Goal: Transaction & Acquisition: Purchase product/service

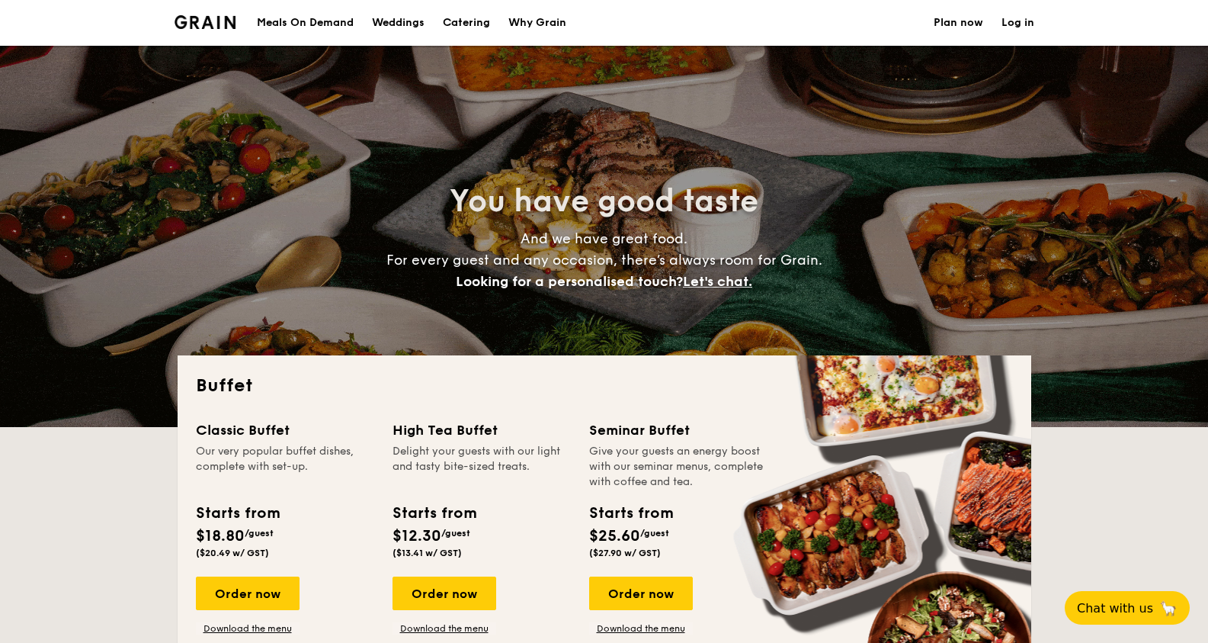
select select
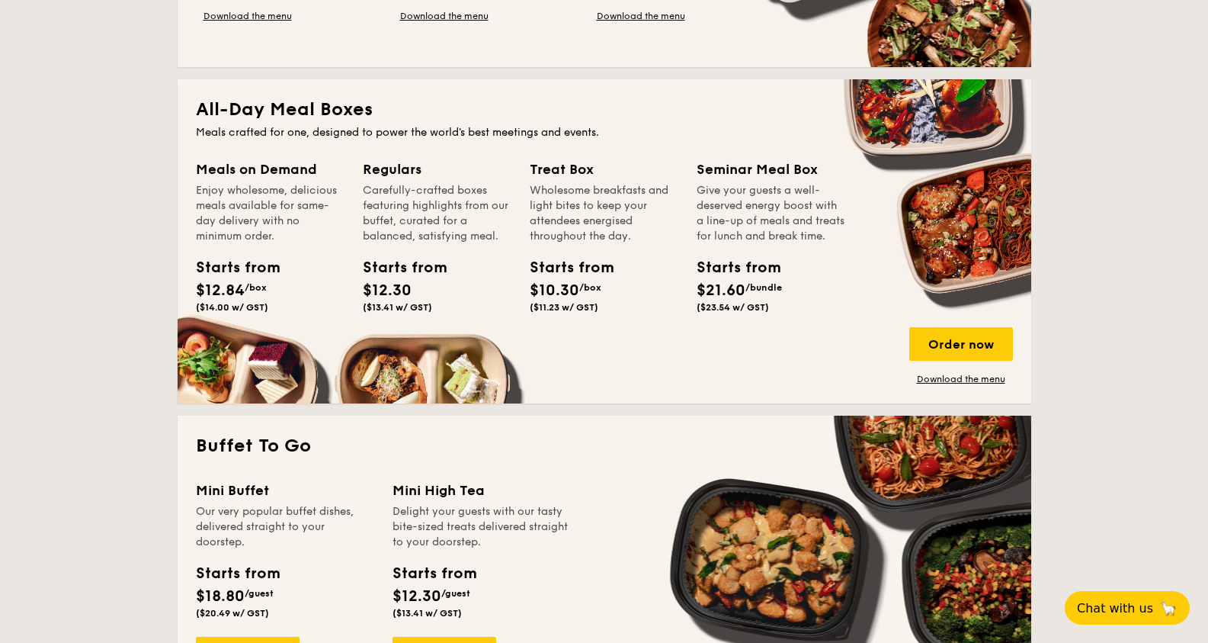
scroll to position [610, 0]
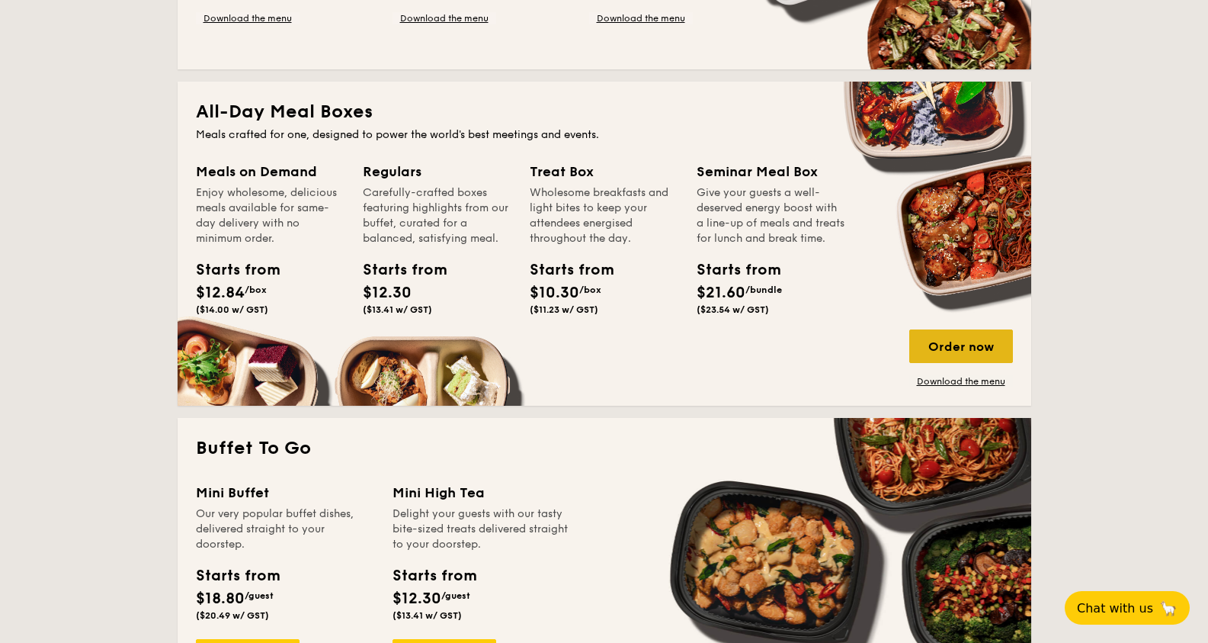
click at [965, 348] on div "Order now" at bounding box center [961, 346] width 104 height 34
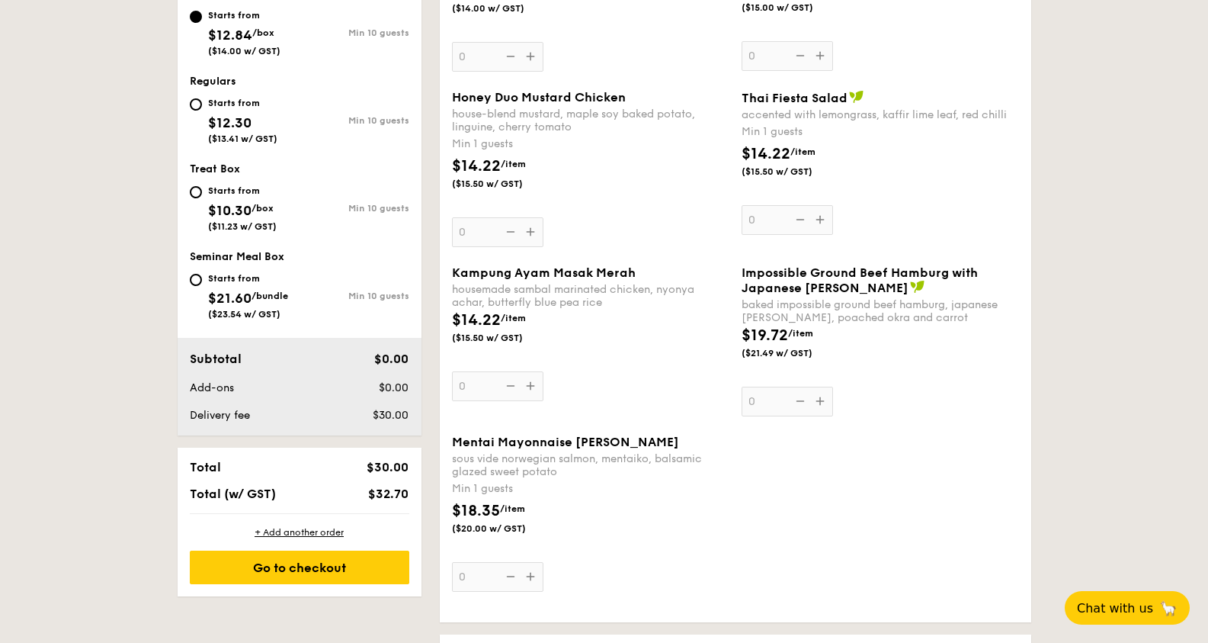
select select
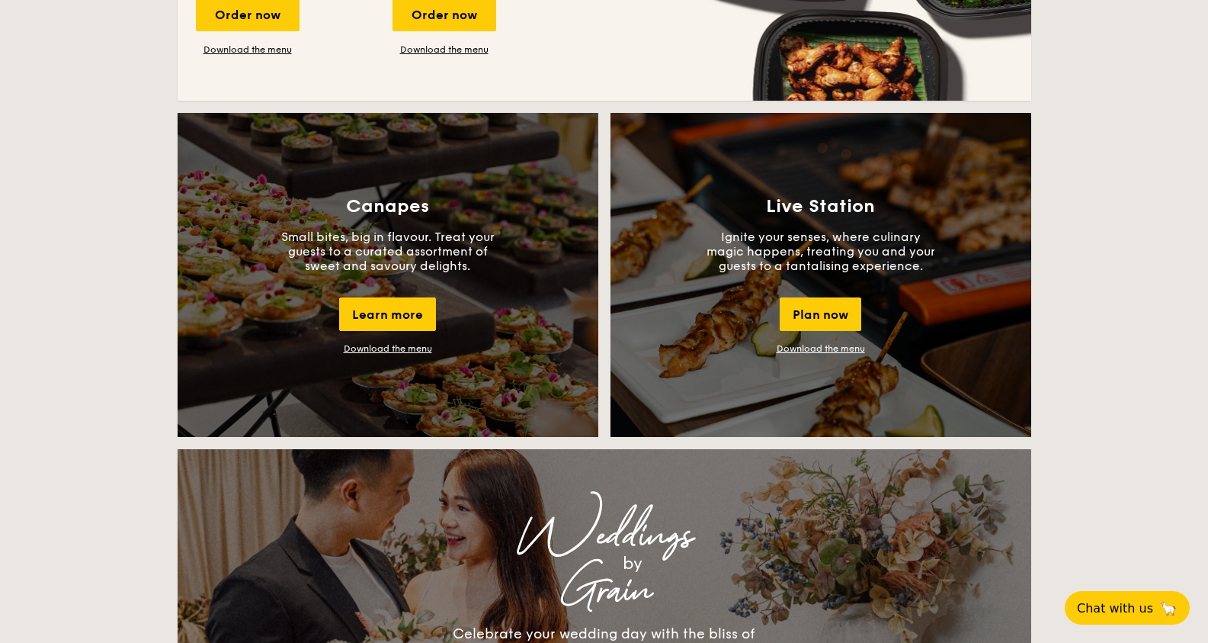
scroll to position [640, 0]
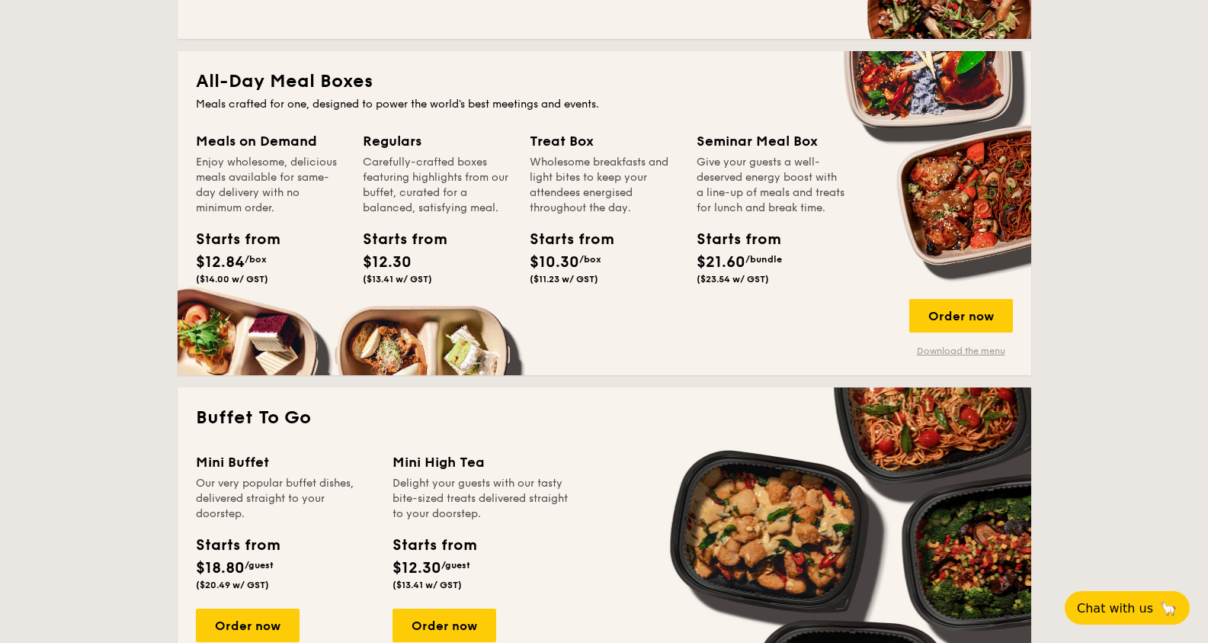
click at [983, 347] on link "Download the menu" at bounding box center [961, 351] width 104 height 12
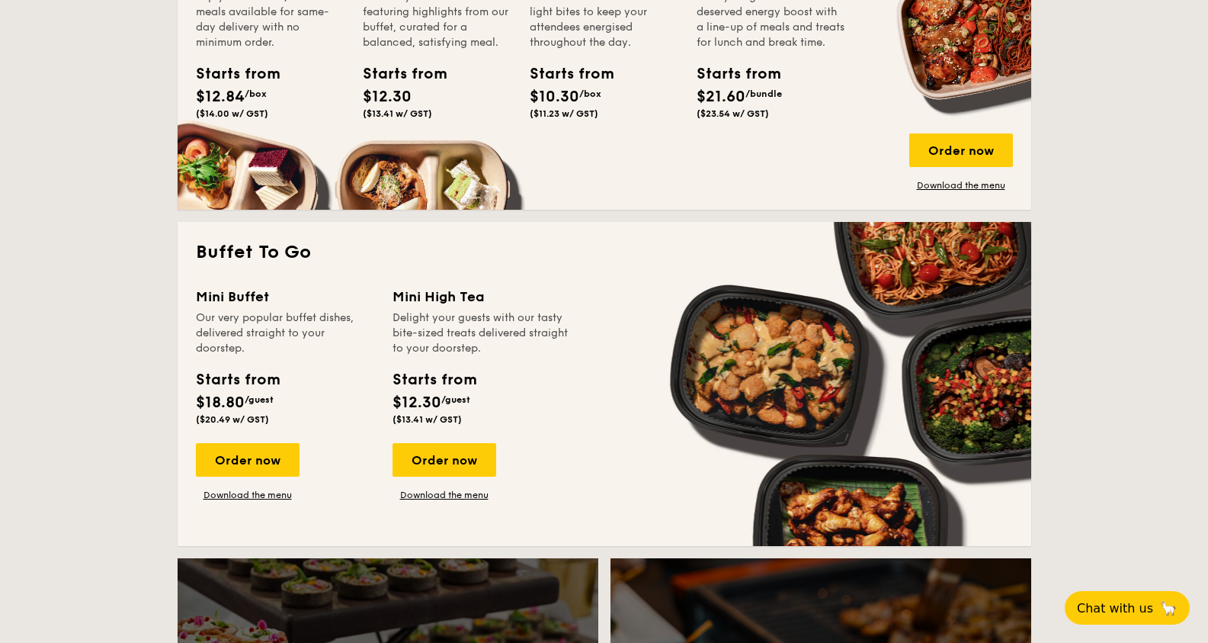
scroll to position [539, 0]
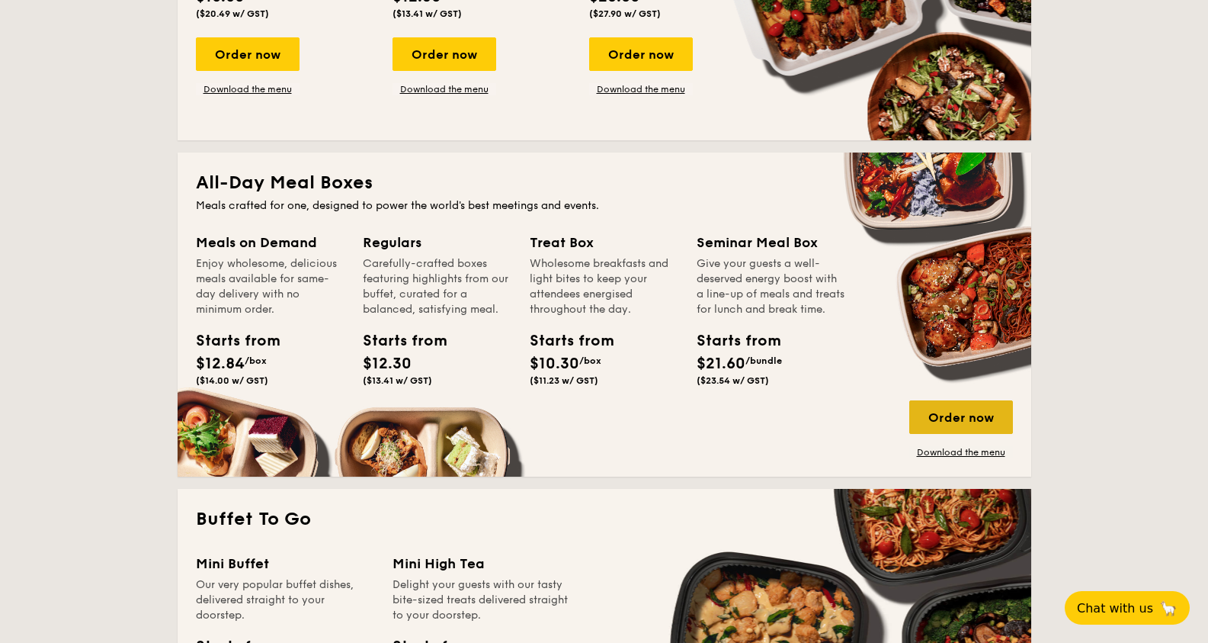
click at [936, 418] on div "Order now" at bounding box center [961, 417] width 104 height 34
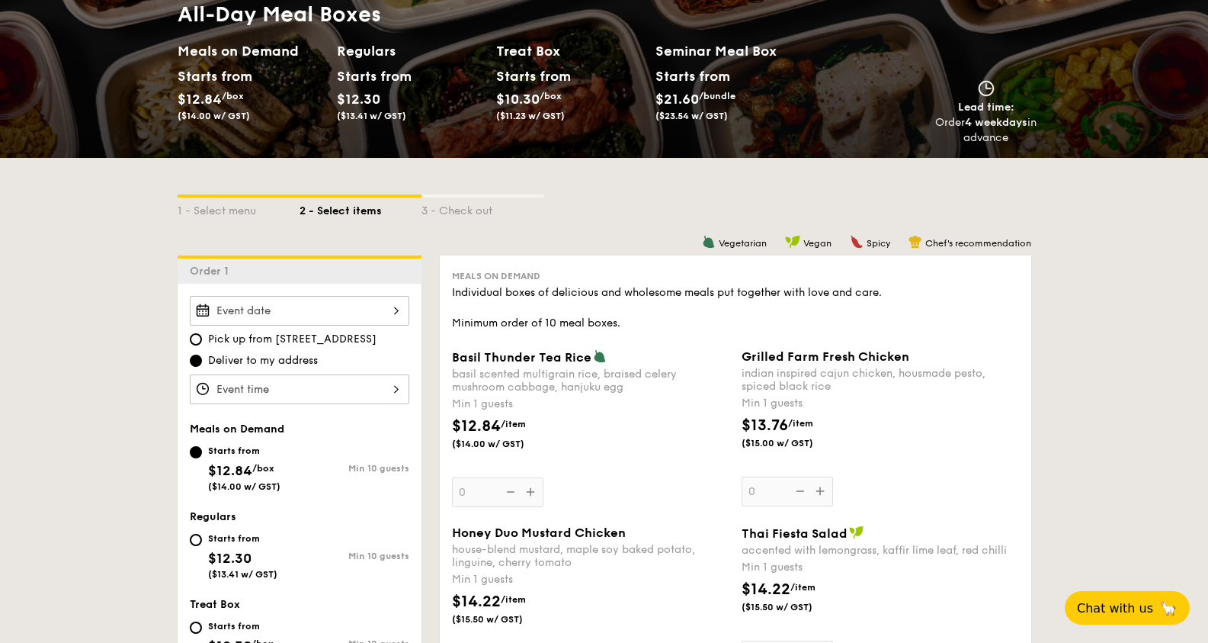
scroll to position [306, 0]
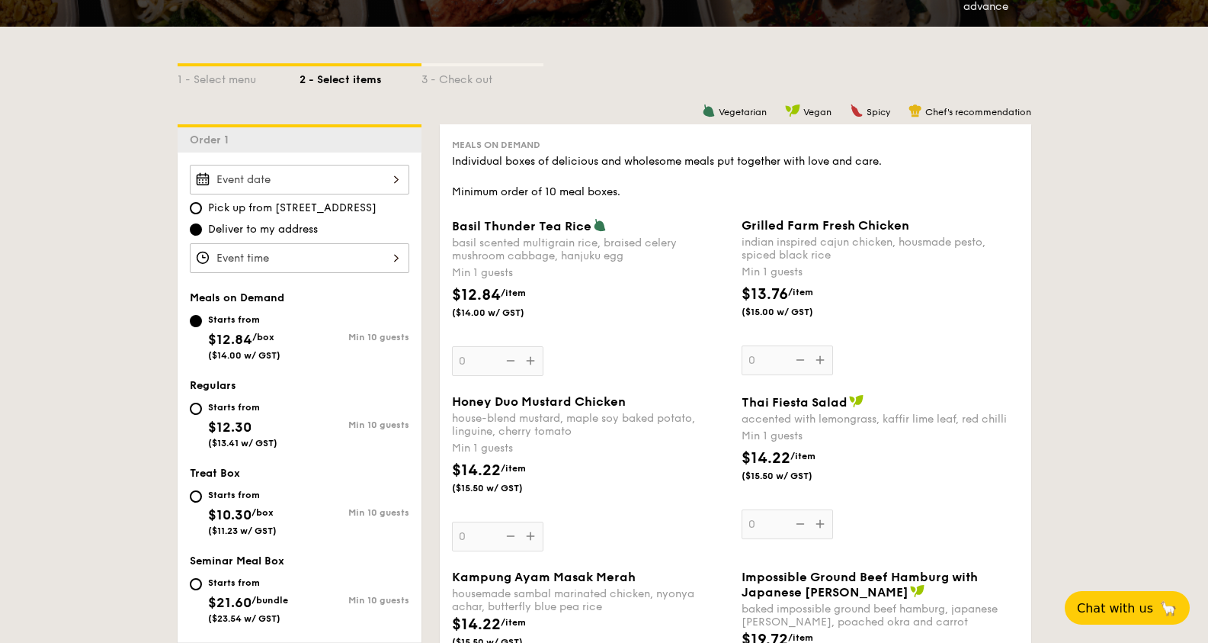
drag, startPoint x: 364, startPoint y: 159, endPoint x: 364, endPoint y: 180, distance: 21.4
click at [364, 179] on input "Basil Thunder Tea [PERSON_NAME] scented multigrain rice, braised celery mushroo…" at bounding box center [300, 180] width 220 height 30
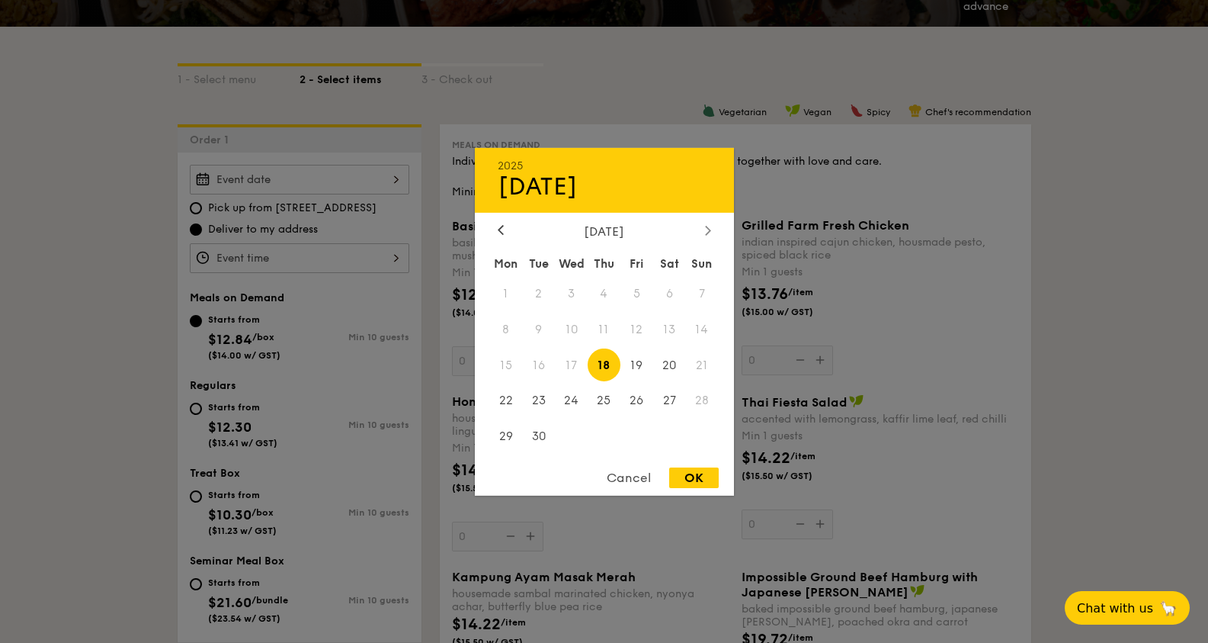
click at [706, 225] on icon at bounding box center [708, 230] width 6 height 10
click at [636, 368] on span "17" at bounding box center [637, 364] width 33 height 33
click at [684, 480] on div "OK" at bounding box center [694, 477] width 50 height 21
type input "[DATE]"
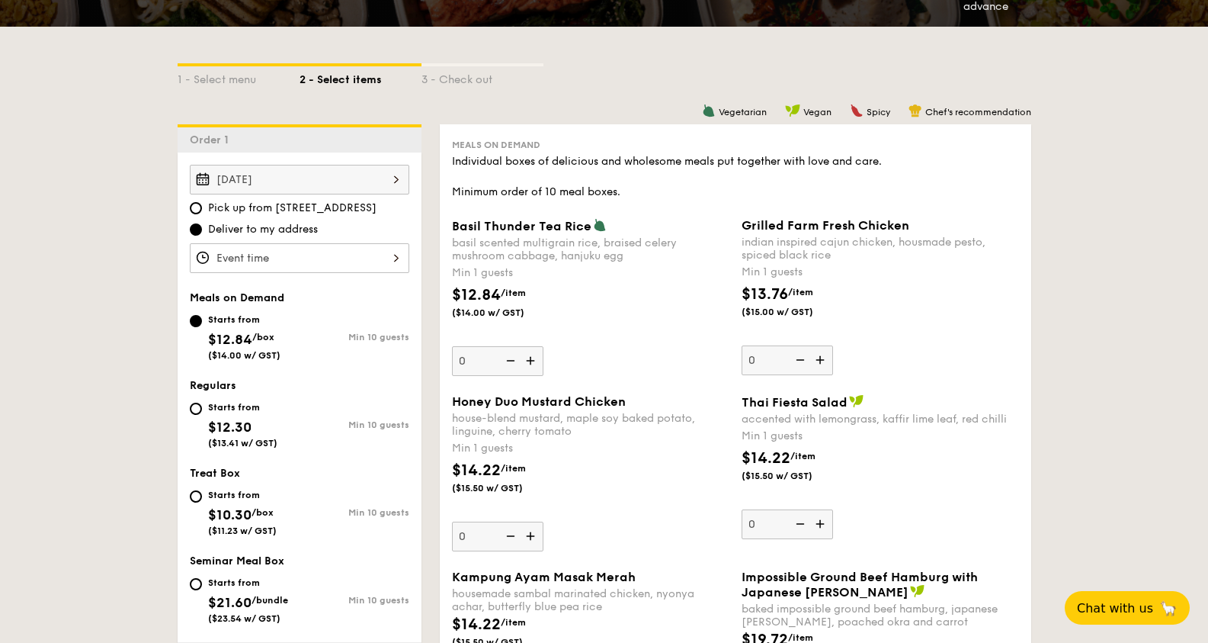
click at [353, 258] on input "Basil Thunder Tea [PERSON_NAME] scented multigrain rice, braised celery mushroo…" at bounding box center [300, 258] width 220 height 30
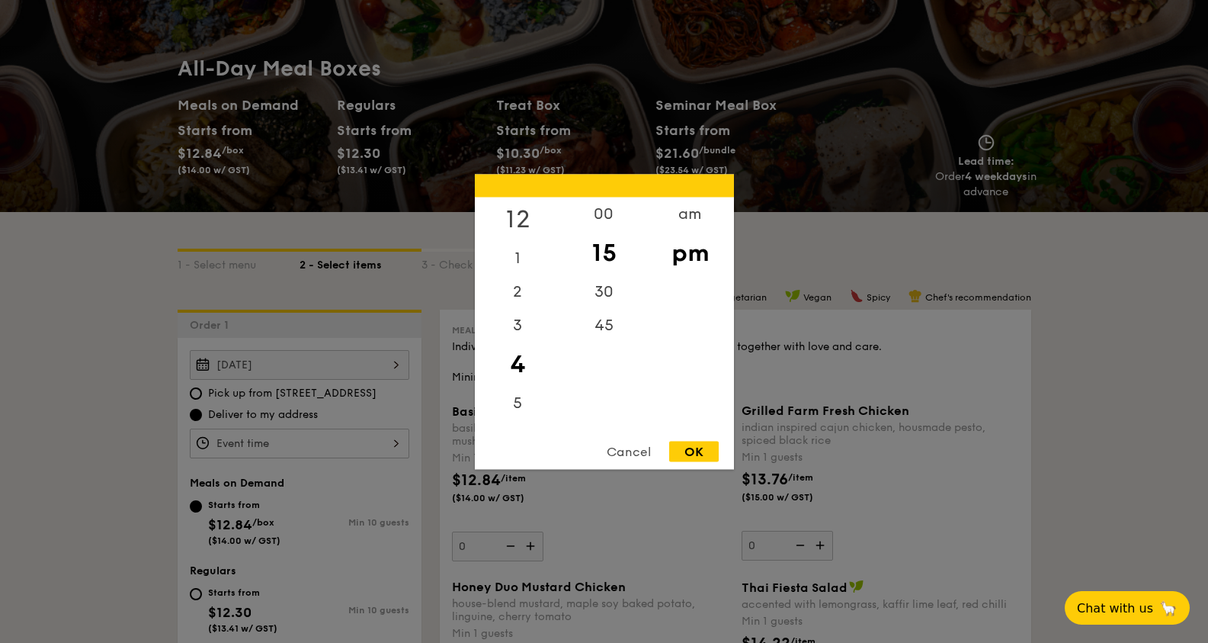
scroll to position [0, 0]
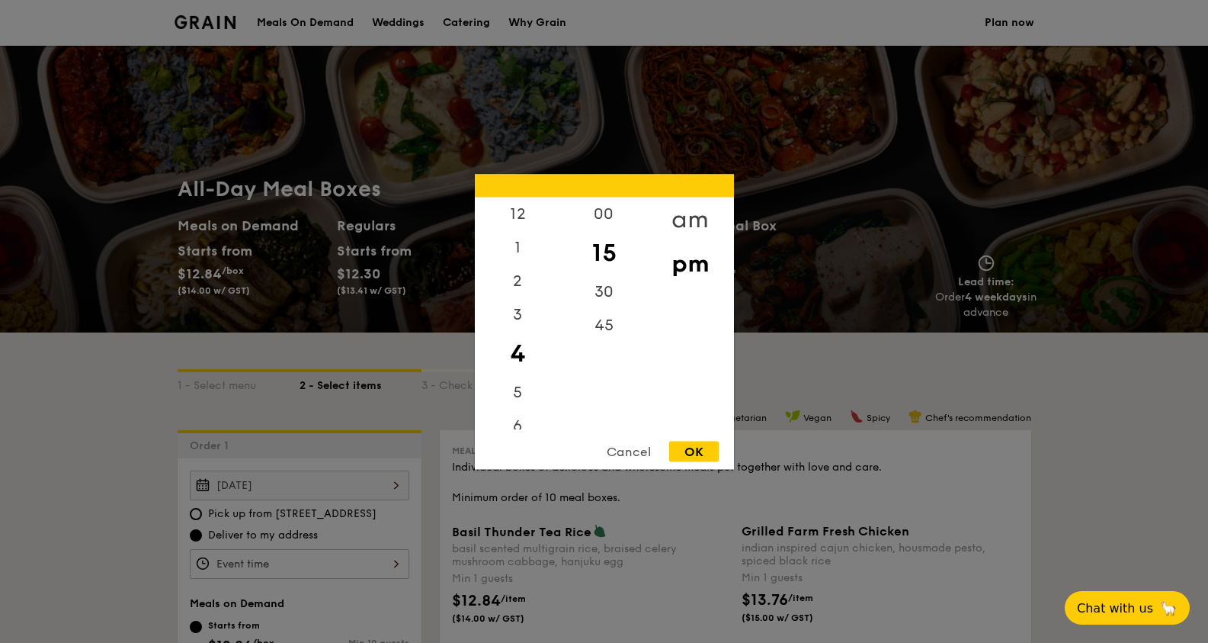
click at [700, 205] on div "am" at bounding box center [690, 219] width 86 height 44
click at [523, 374] on div "10" at bounding box center [518, 385] width 86 height 44
click at [622, 281] on div "30" at bounding box center [604, 286] width 86 height 44
click at [700, 441] on div "OK" at bounding box center [694, 451] width 50 height 21
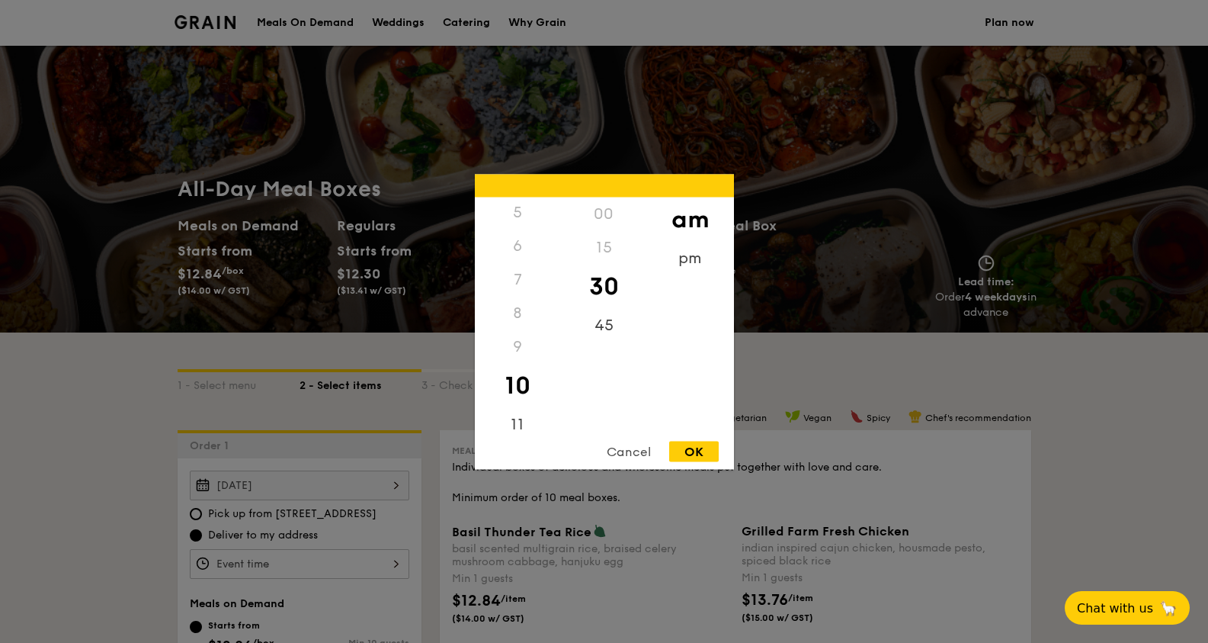
type input "10:30AM"
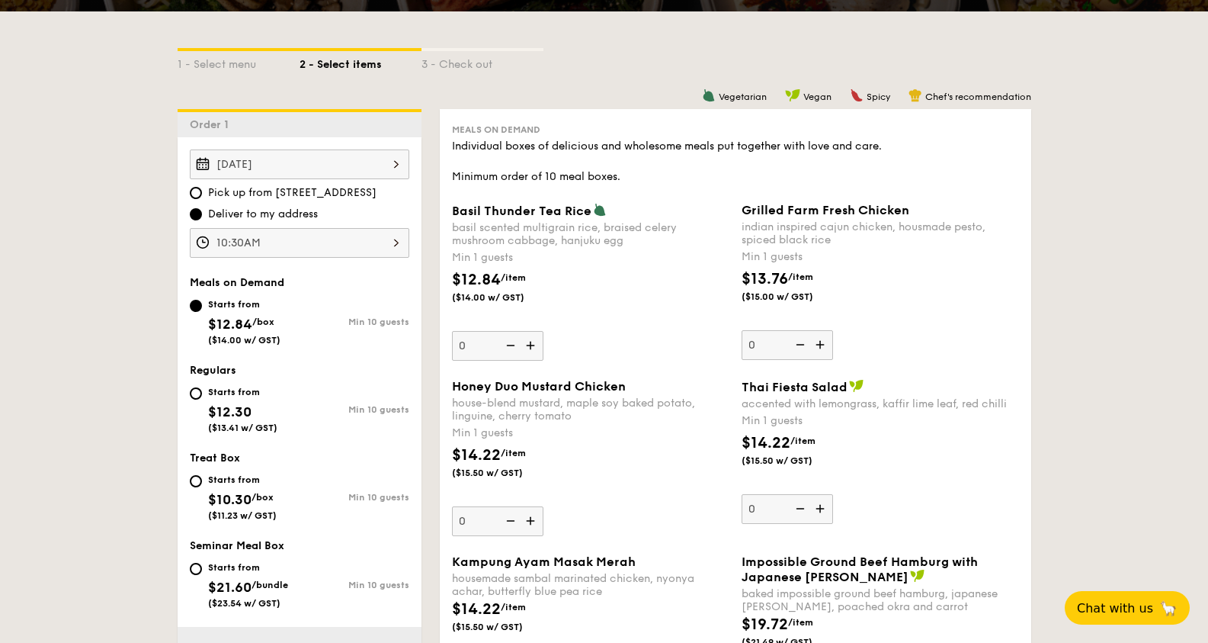
scroll to position [407, 0]
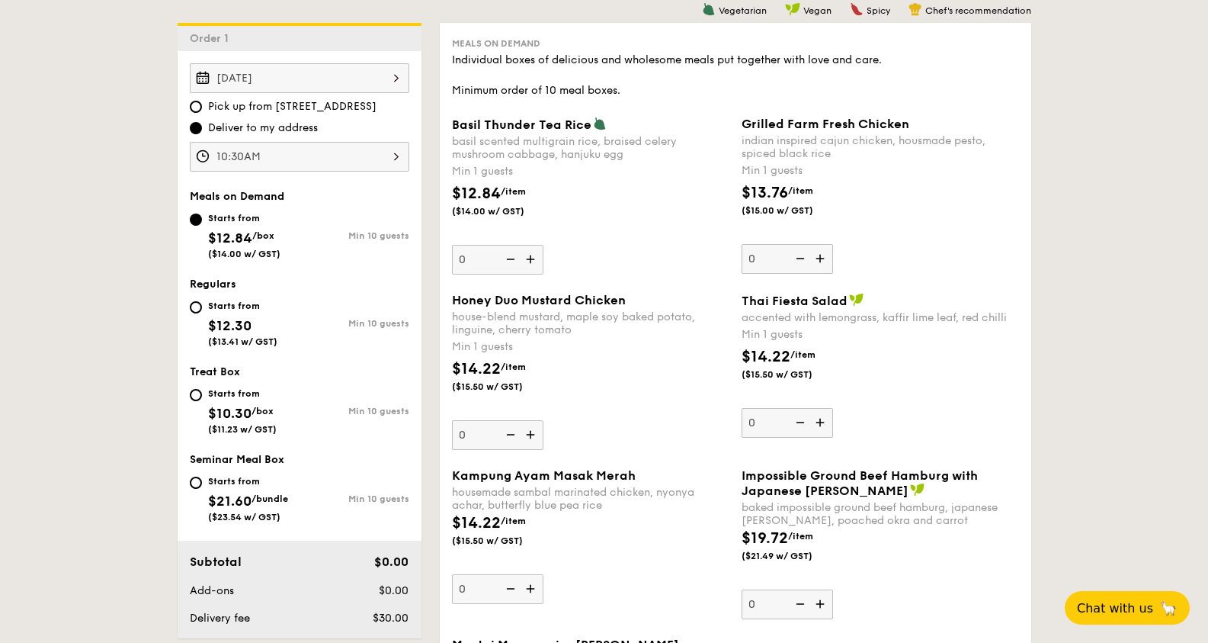
click at [229, 405] on span "$10.30" at bounding box center [229, 413] width 43 height 17
click at [202, 401] on input "Starts from $10.30 /box ($11.23 w/ GST) Min 10 guests" at bounding box center [196, 395] width 12 height 12
radio input "true"
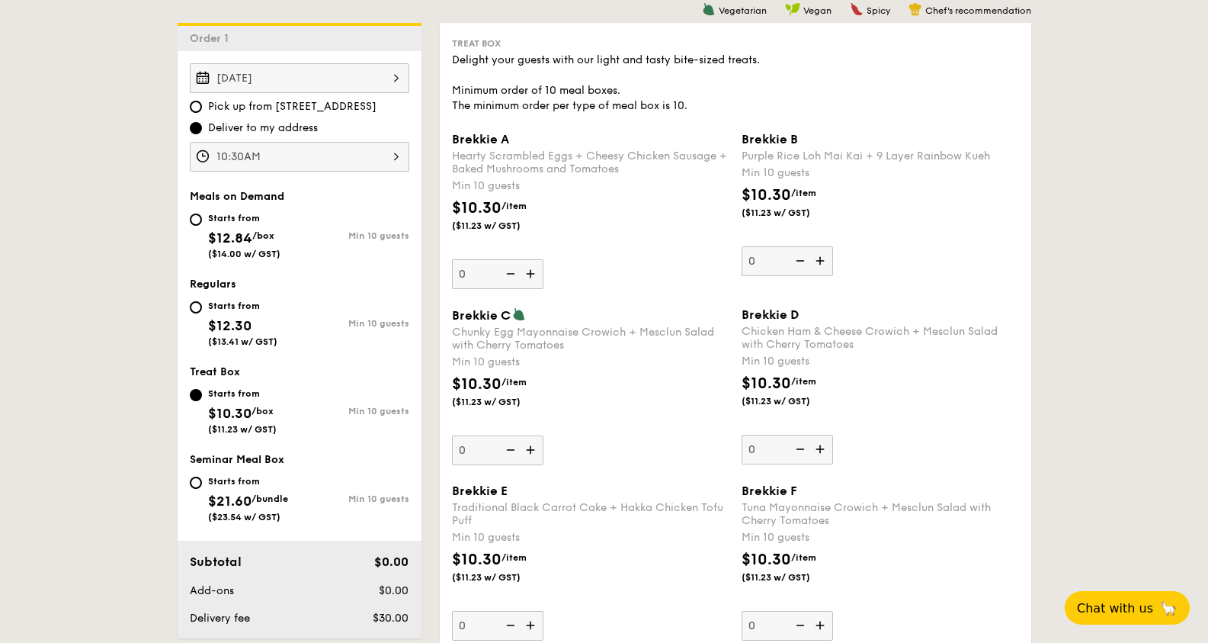
click at [480, 277] on input "0" at bounding box center [497, 274] width 91 height 30
type input "20"
click at [650, 271] on div "Brekkie A Hearty Scrambled Eggs + Cheesy Chicken Sausage + Baked Mushrooms and …" at bounding box center [590, 210] width 277 height 157
click at [544, 271] on input "20" at bounding box center [497, 274] width 91 height 30
click at [518, 107] on div "Delight your guests with our light and tasty bite-sized treats. Minimum order o…" at bounding box center [735, 83] width 567 height 61
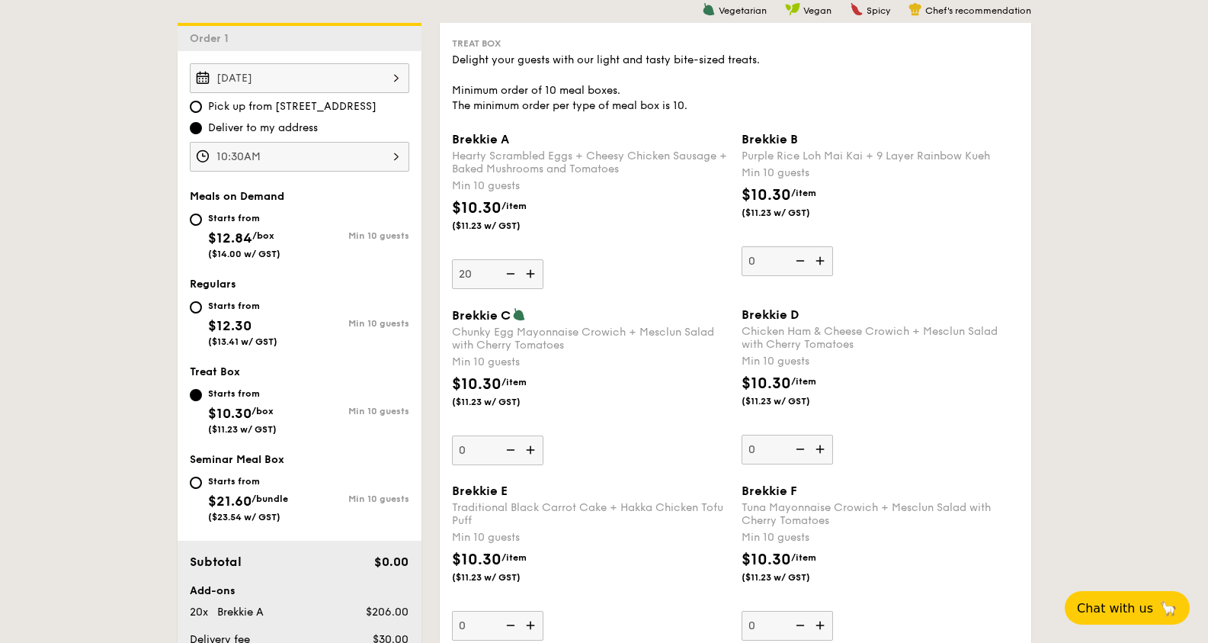
click at [518, 107] on div "Delight your guests with our light and tasty bite-sized treats. Minimum order o…" at bounding box center [735, 83] width 567 height 61
copy div "The minimum order per type of meal box is 10."
click at [227, 164] on input "10:30AM" at bounding box center [300, 157] width 220 height 30
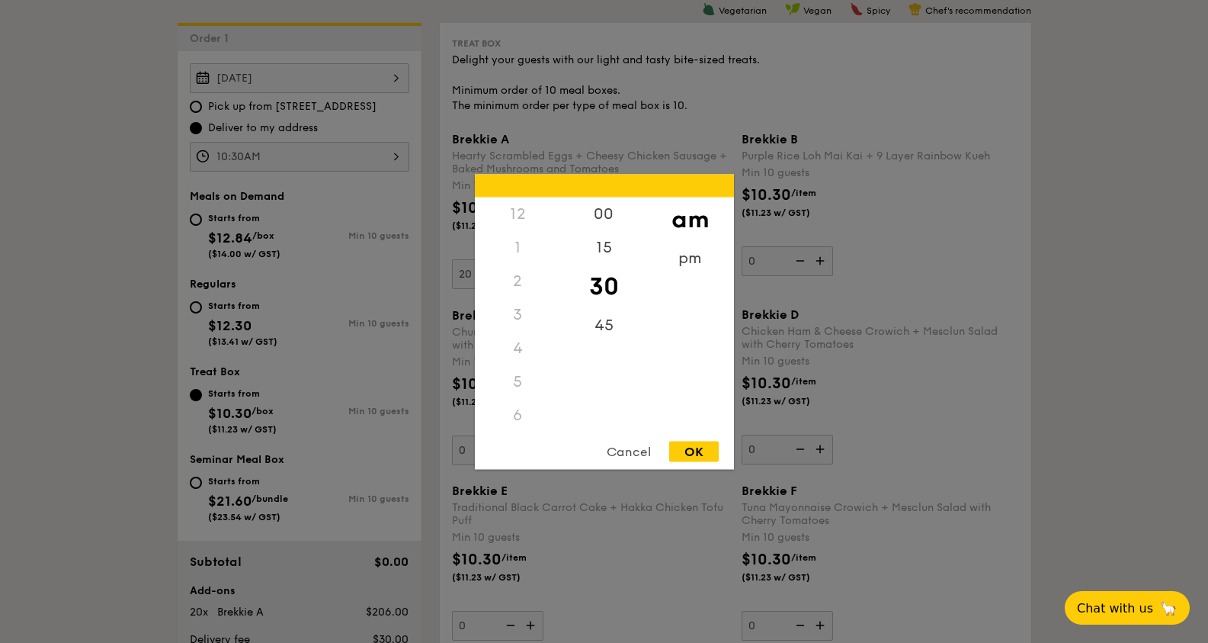
scroll to position [168, 0]
click at [521, 279] on div "7" at bounding box center [518, 281] width 86 height 34
click at [515, 285] on div "7" at bounding box center [518, 281] width 86 height 34
click at [515, 312] on div "8" at bounding box center [518, 319] width 86 height 44
click at [606, 212] on div "00" at bounding box center [604, 219] width 86 height 44
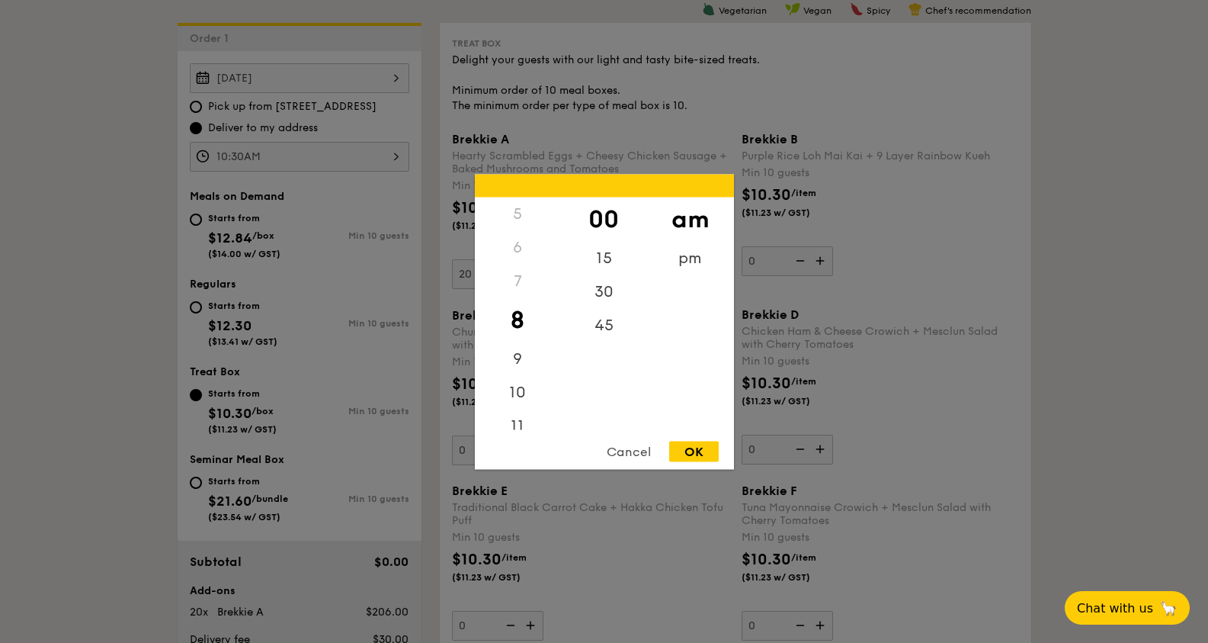
drag, startPoint x: 693, startPoint y: 465, endPoint x: 698, endPoint y: 450, distance: 16.2
click at [698, 449] on div "OK" at bounding box center [694, 451] width 50 height 21
type input "8:00AM"
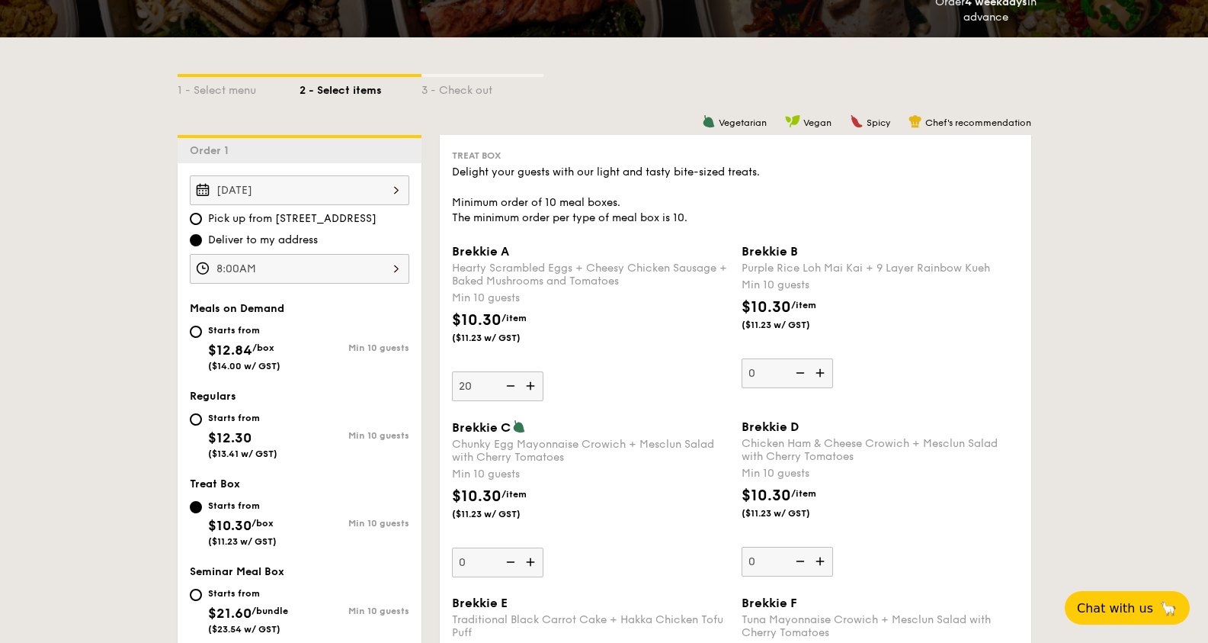
scroll to position [306, 0]
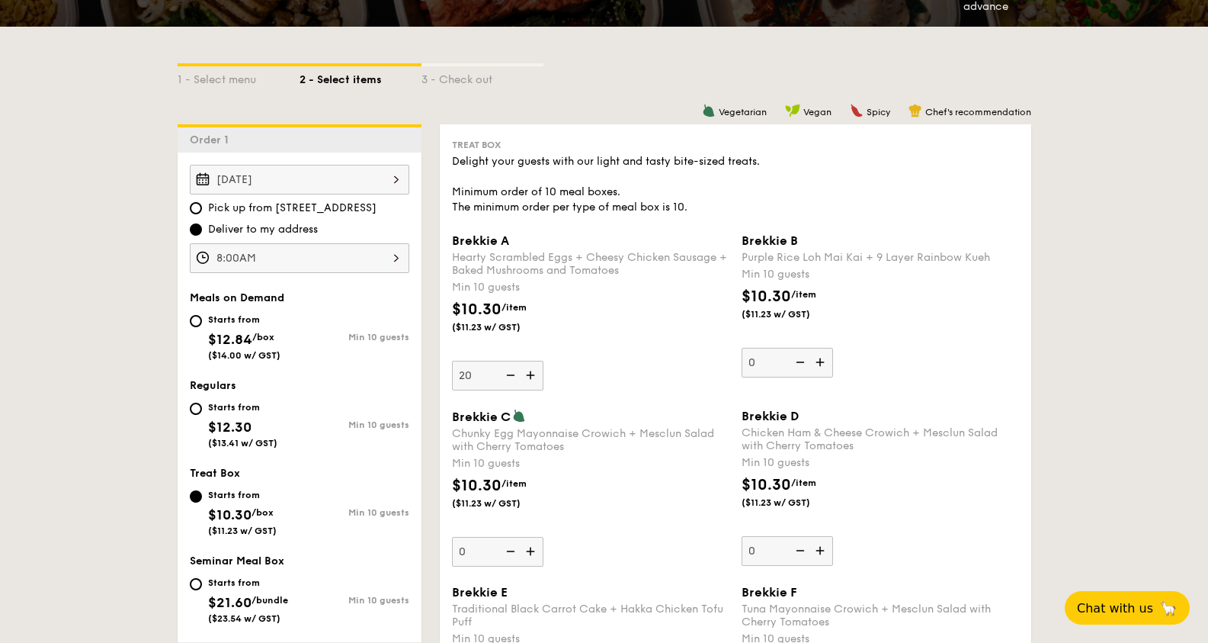
click at [465, 376] on input "20" at bounding box center [497, 376] width 91 height 30
type input "50"
click at [589, 319] on div "$10.30 /item ($11.23 w/ GST)" at bounding box center [591, 324] width 290 height 53
click at [544, 361] on input "50" at bounding box center [497, 376] width 91 height 30
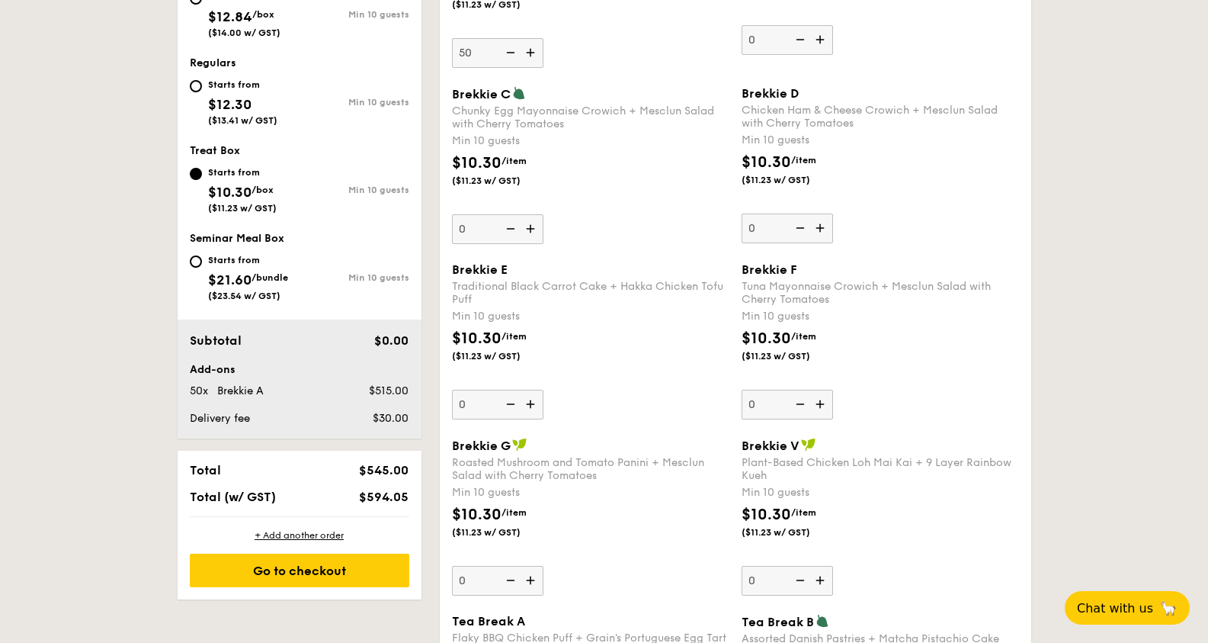
scroll to position [713, 0]
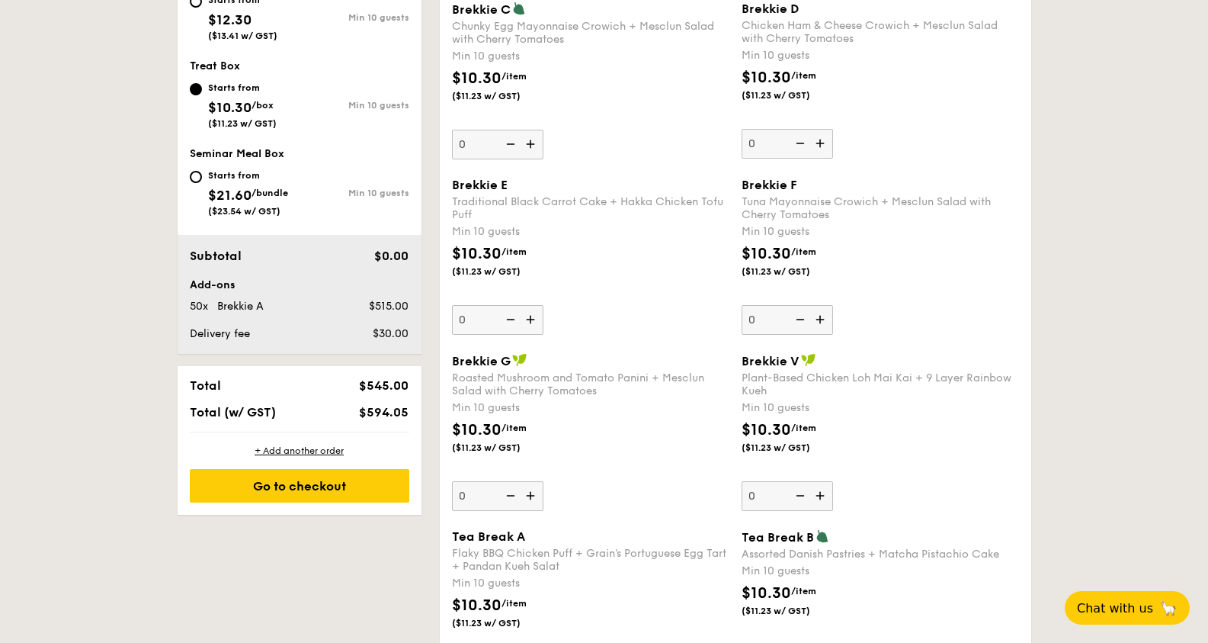
click at [390, 329] on span "$30.00" at bounding box center [391, 333] width 36 height 13
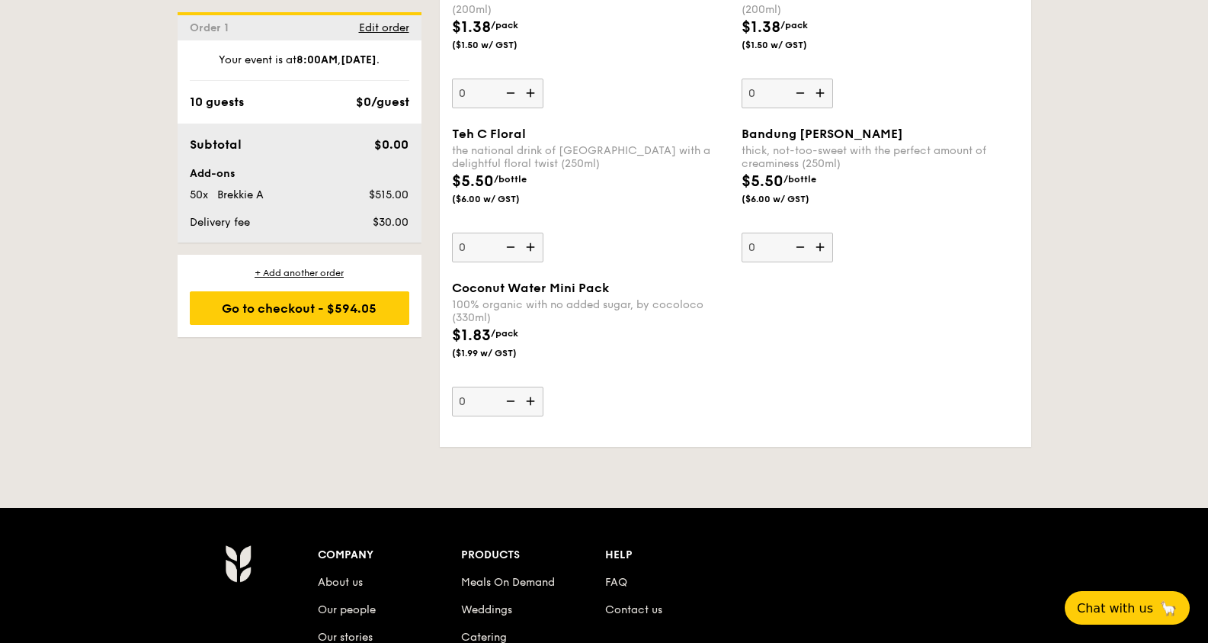
scroll to position [3460, 0]
